Goal: Task Accomplishment & Management: Manage account settings

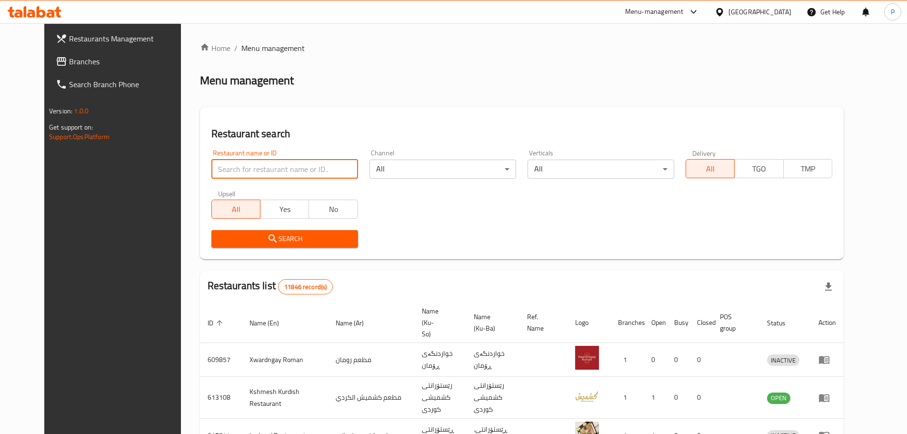
click at [318, 171] on input "search" at bounding box center [284, 168] width 147 height 19
type input "[PERSON_NAME]"
click button "Search" at bounding box center [284, 239] width 147 height 18
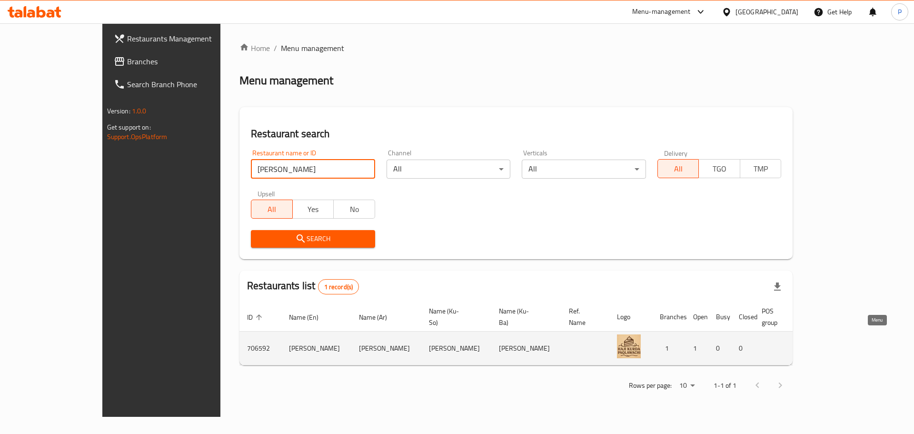
click at [870, 342] on icon "enhanced table" at bounding box center [864, 347] width 11 height 11
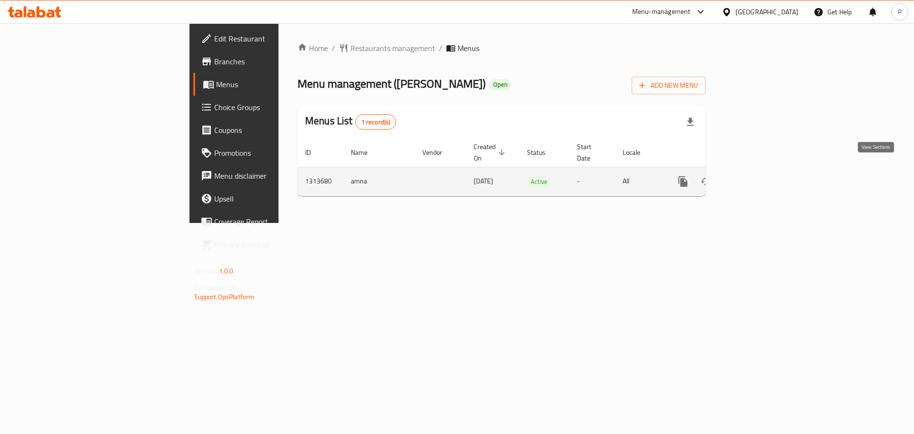
click at [757, 176] on icon "enhanced table" at bounding box center [751, 181] width 11 height 11
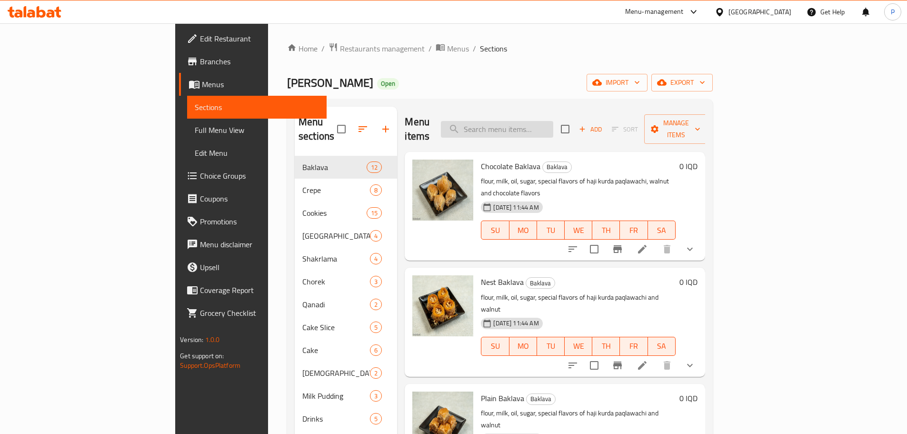
click at [553, 121] on input "search" at bounding box center [497, 129] width 112 height 17
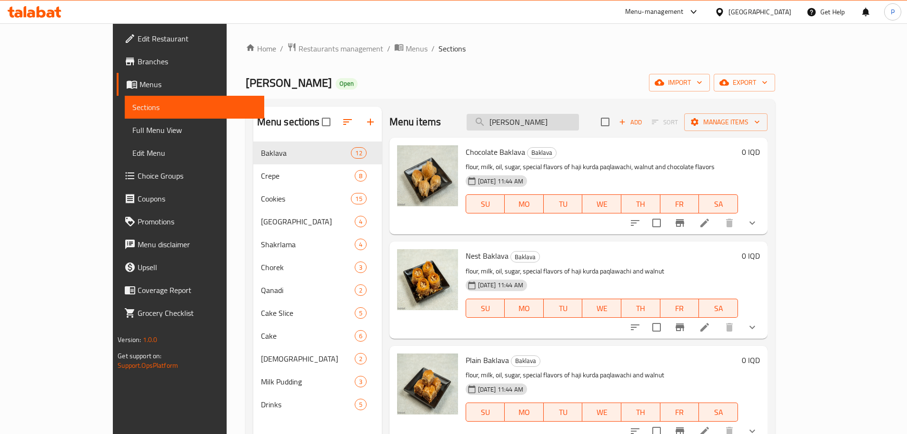
click at [567, 123] on input "[PERSON_NAME]" at bounding box center [523, 122] width 112 height 17
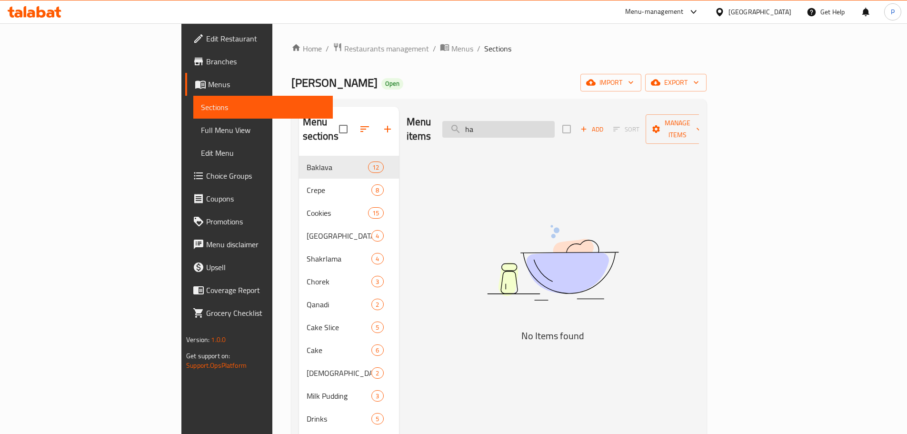
type input "h"
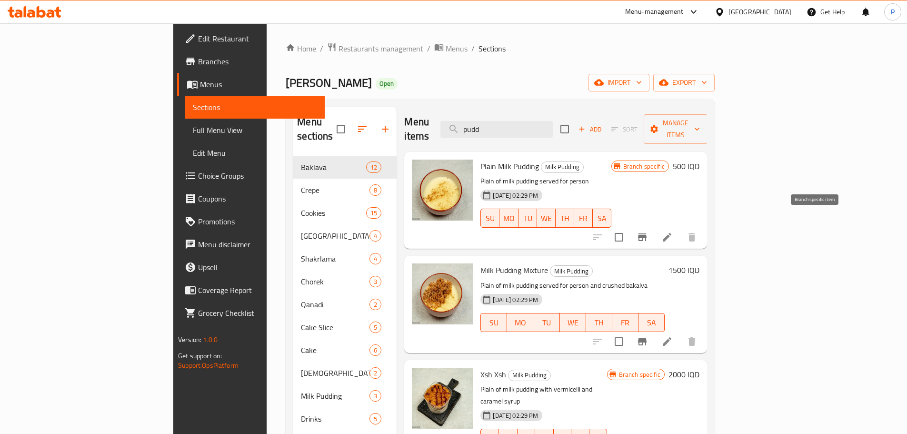
type input "pudd"
click at [646, 233] on icon "Branch-specific-item" at bounding box center [642, 237] width 9 height 8
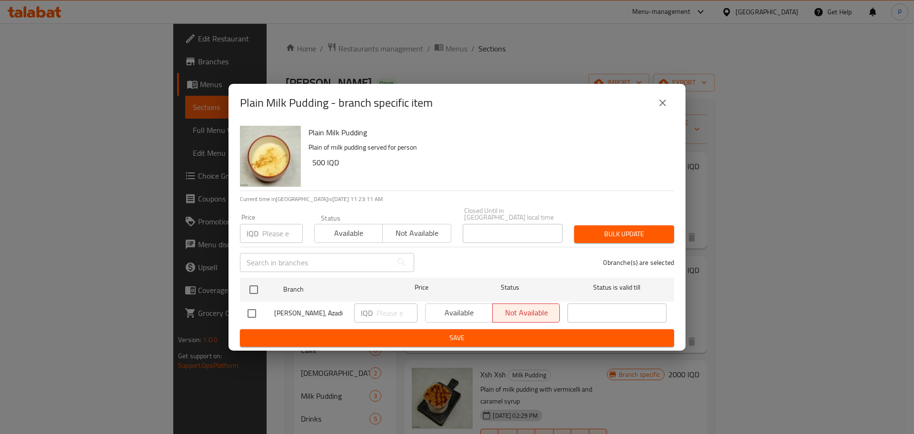
click at [250, 310] on input "checkbox" at bounding box center [252, 313] width 20 height 20
checkbox input "true"
click at [385, 303] on input "number" at bounding box center [397, 312] width 41 height 19
type input "750"
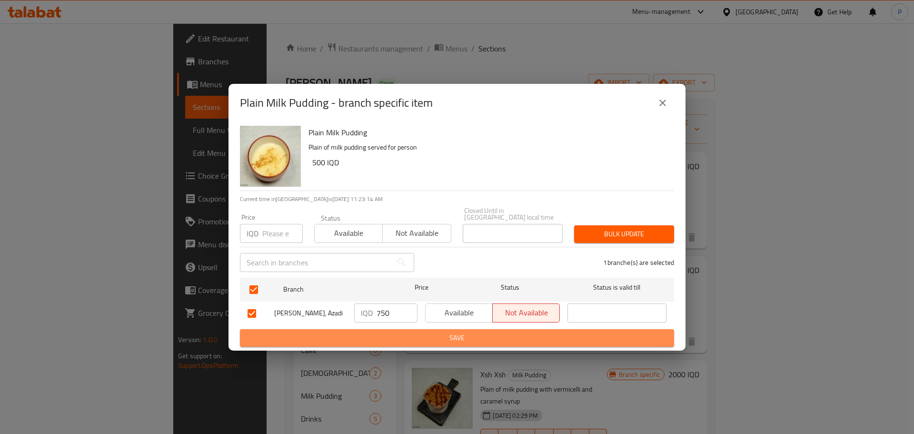
click at [452, 337] on span "Save" at bounding box center [457, 338] width 419 height 12
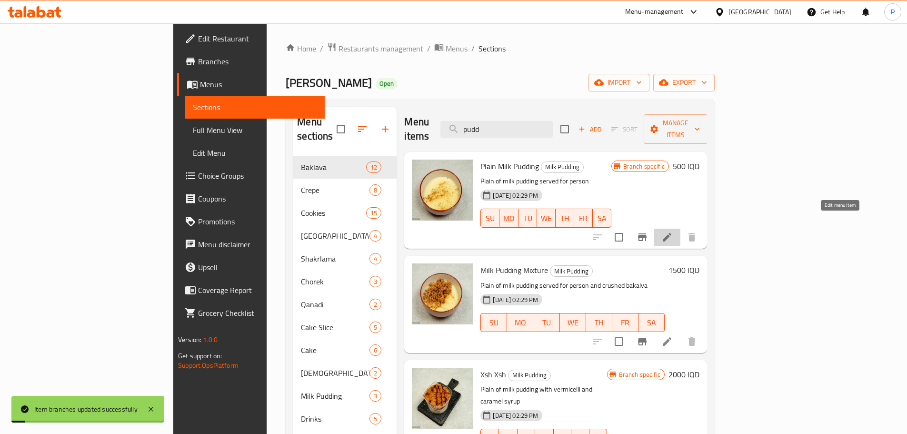
click at [671, 233] on icon at bounding box center [667, 237] width 9 height 9
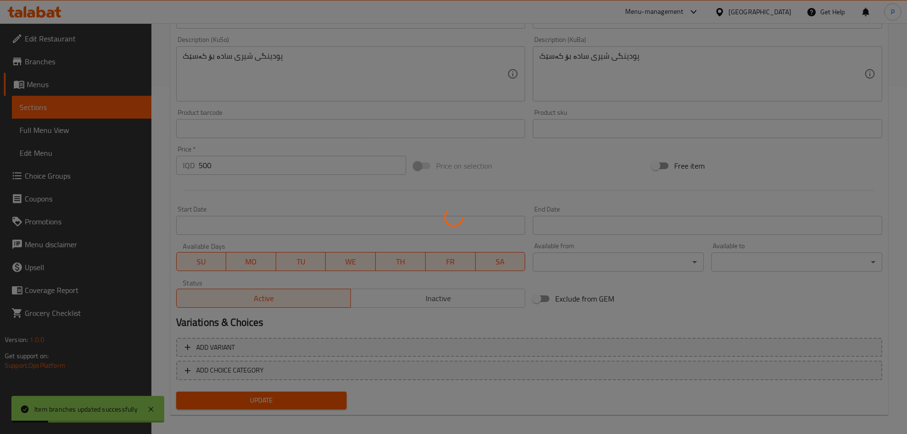
scroll to position [355, 0]
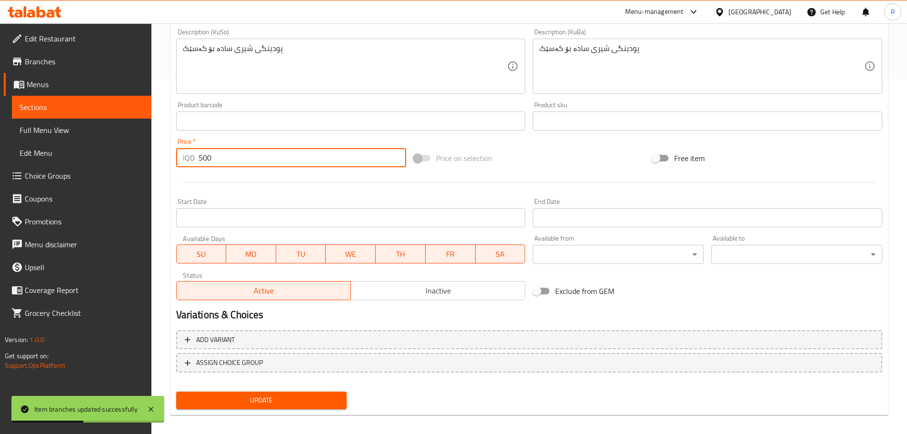
click at [206, 157] on input "500" at bounding box center [303, 157] width 208 height 19
type input "750"
click at [392, 375] on div "Add variant ASSIGN CHOICE GROUP" at bounding box center [529, 357] width 714 height 62
click at [336, 398] on span "Update" at bounding box center [262, 400] width 156 height 12
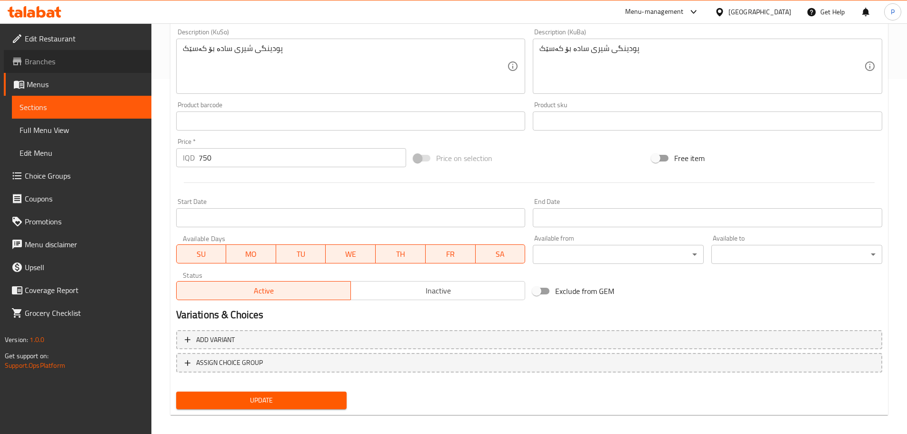
click at [64, 63] on span "Branches" at bounding box center [84, 61] width 119 height 11
